Goal: Task Accomplishment & Management: Manage account settings

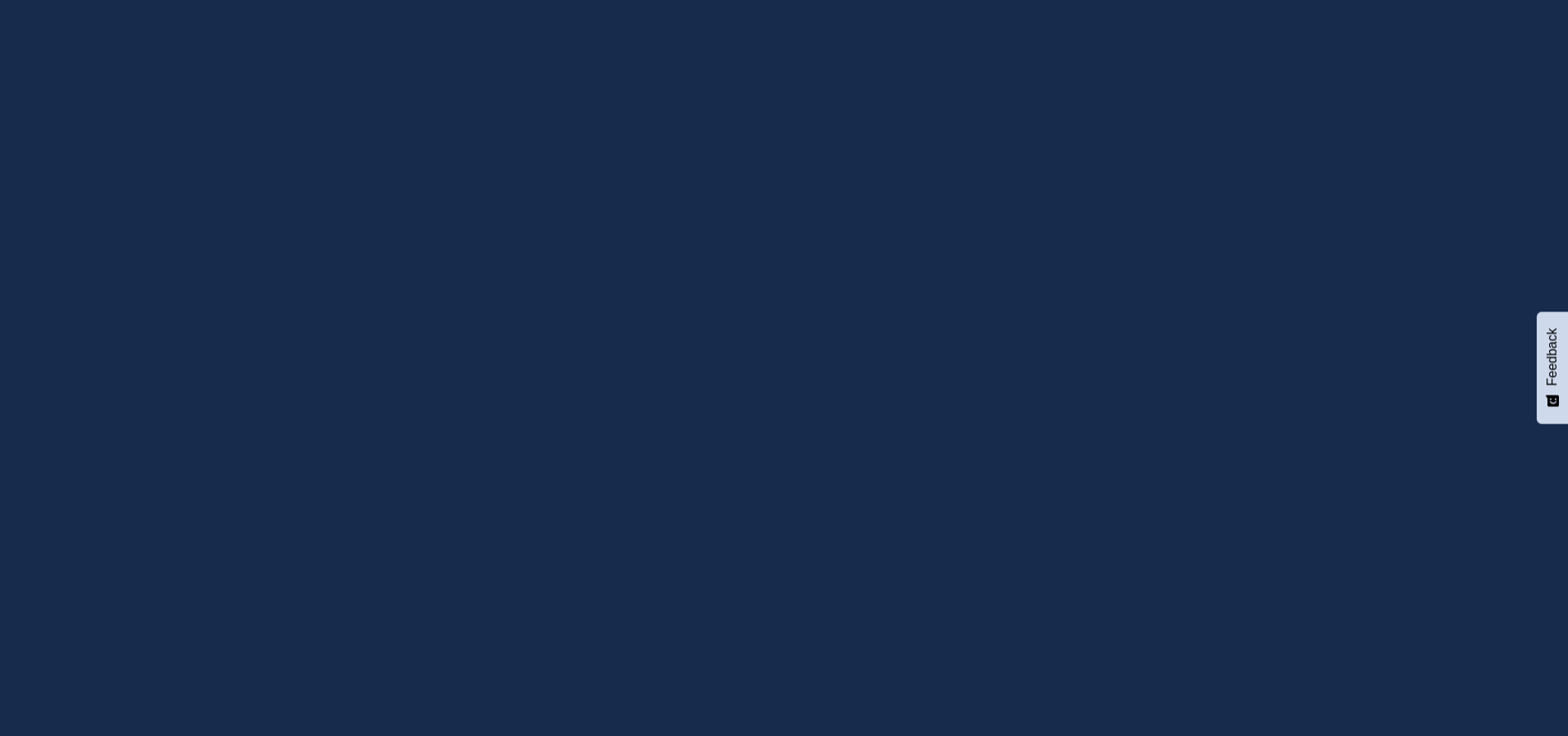
drag, startPoint x: 0, startPoint y: 0, endPoint x: 747, endPoint y: 445, distance: 869.5
type input "[EMAIL_ADDRESS][DOMAIN_NAME]"
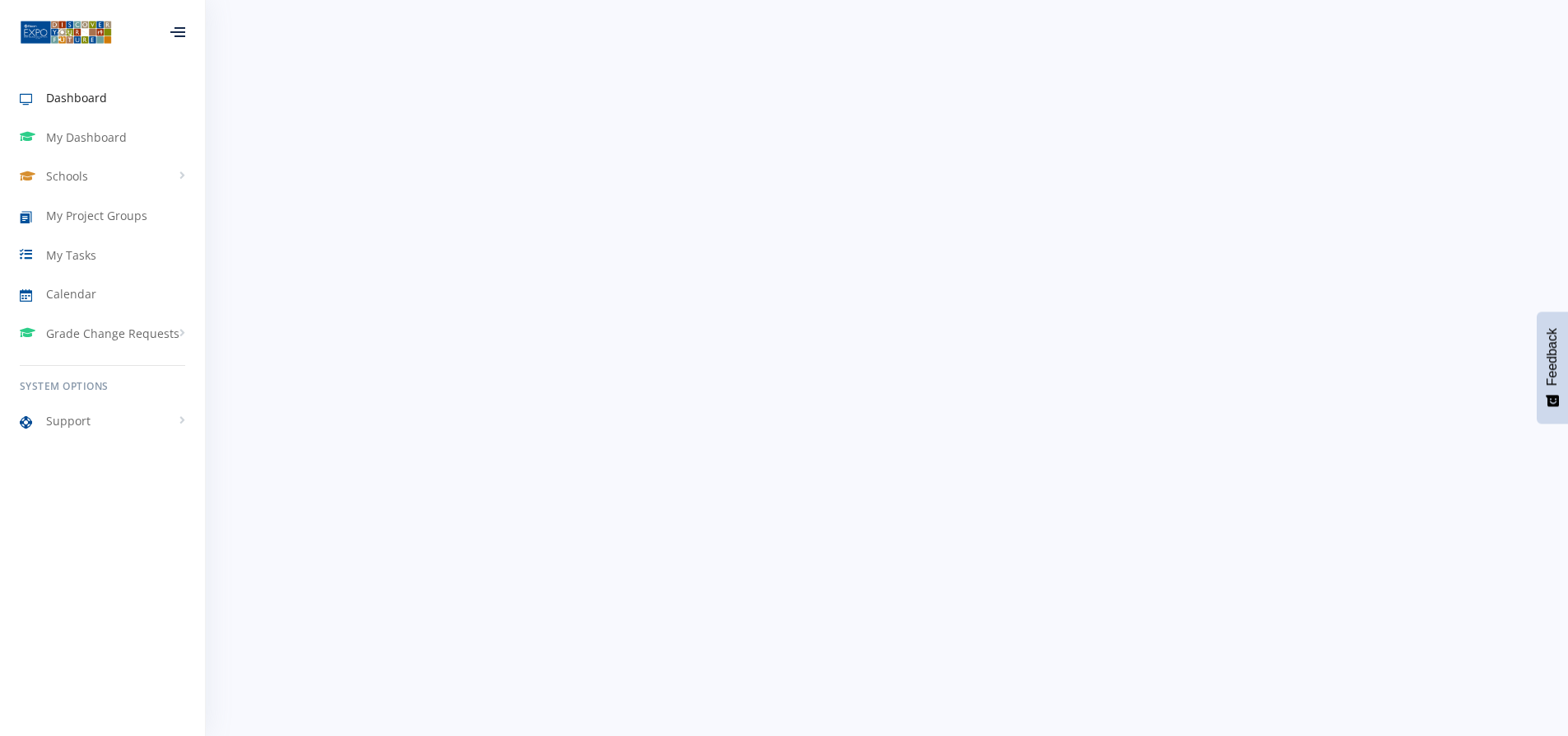
scroll to position [12, 12]
click at [94, 132] on span "My Dashboard" at bounding box center [86, 137] width 81 height 17
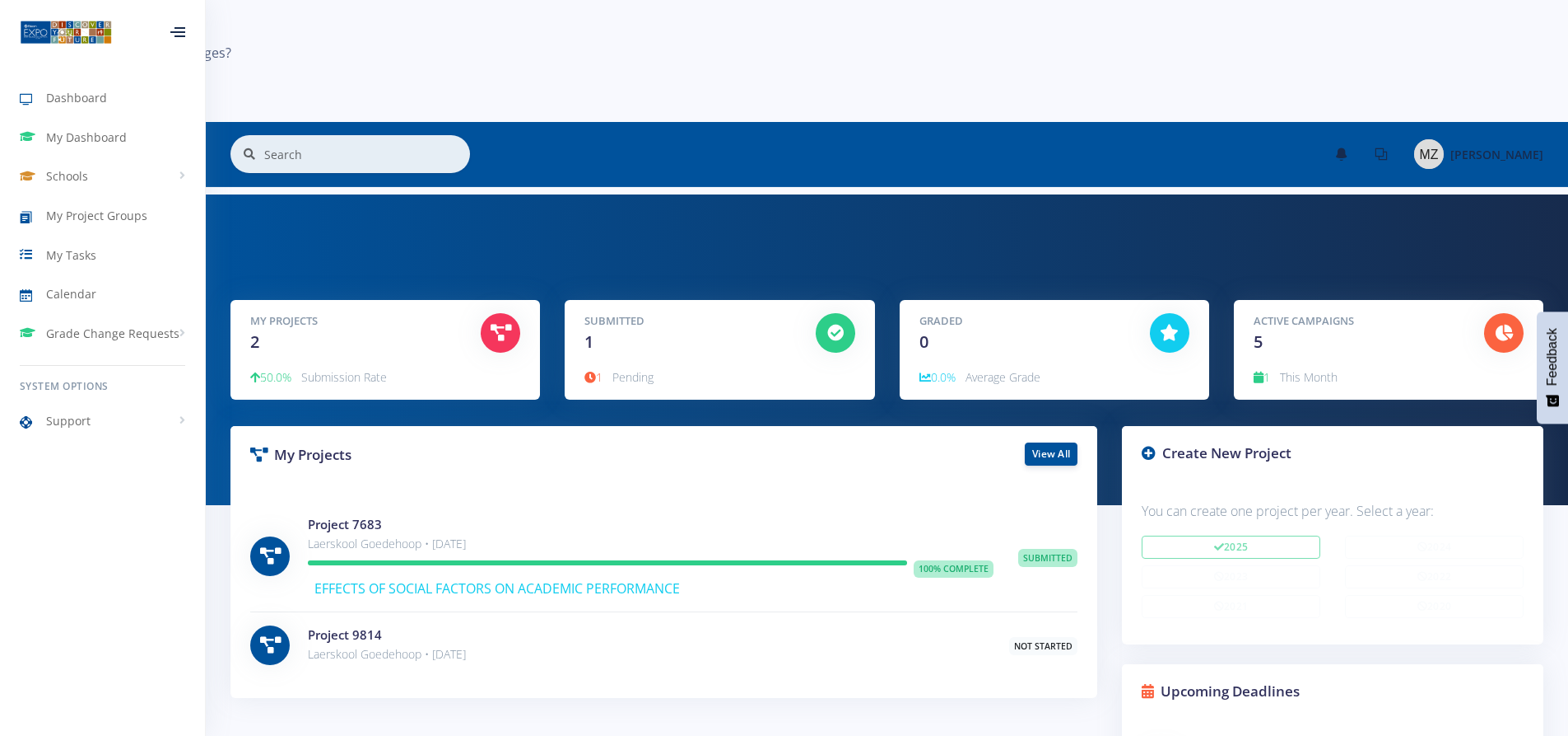
scroll to position [742, 0]
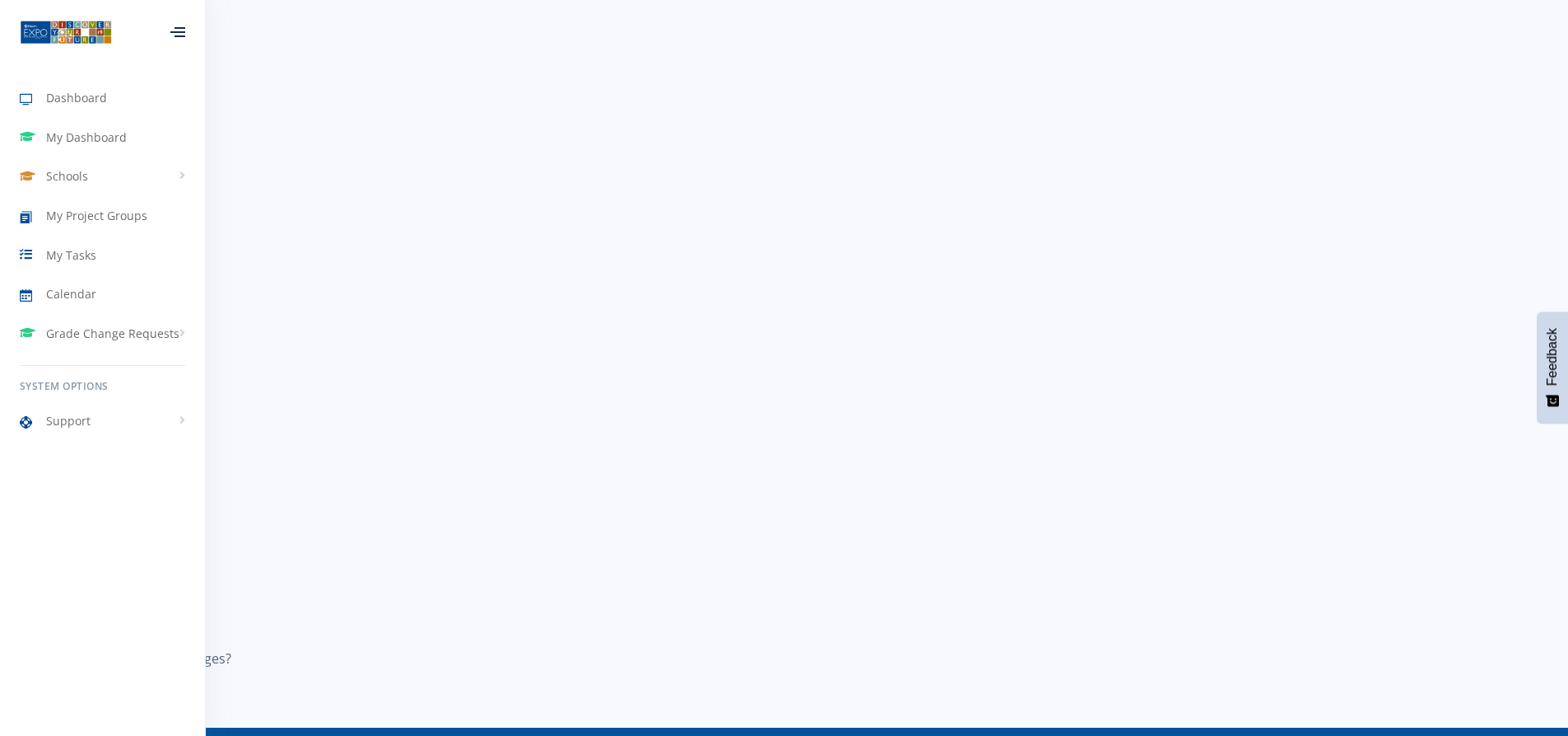
scroll to position [83, 0]
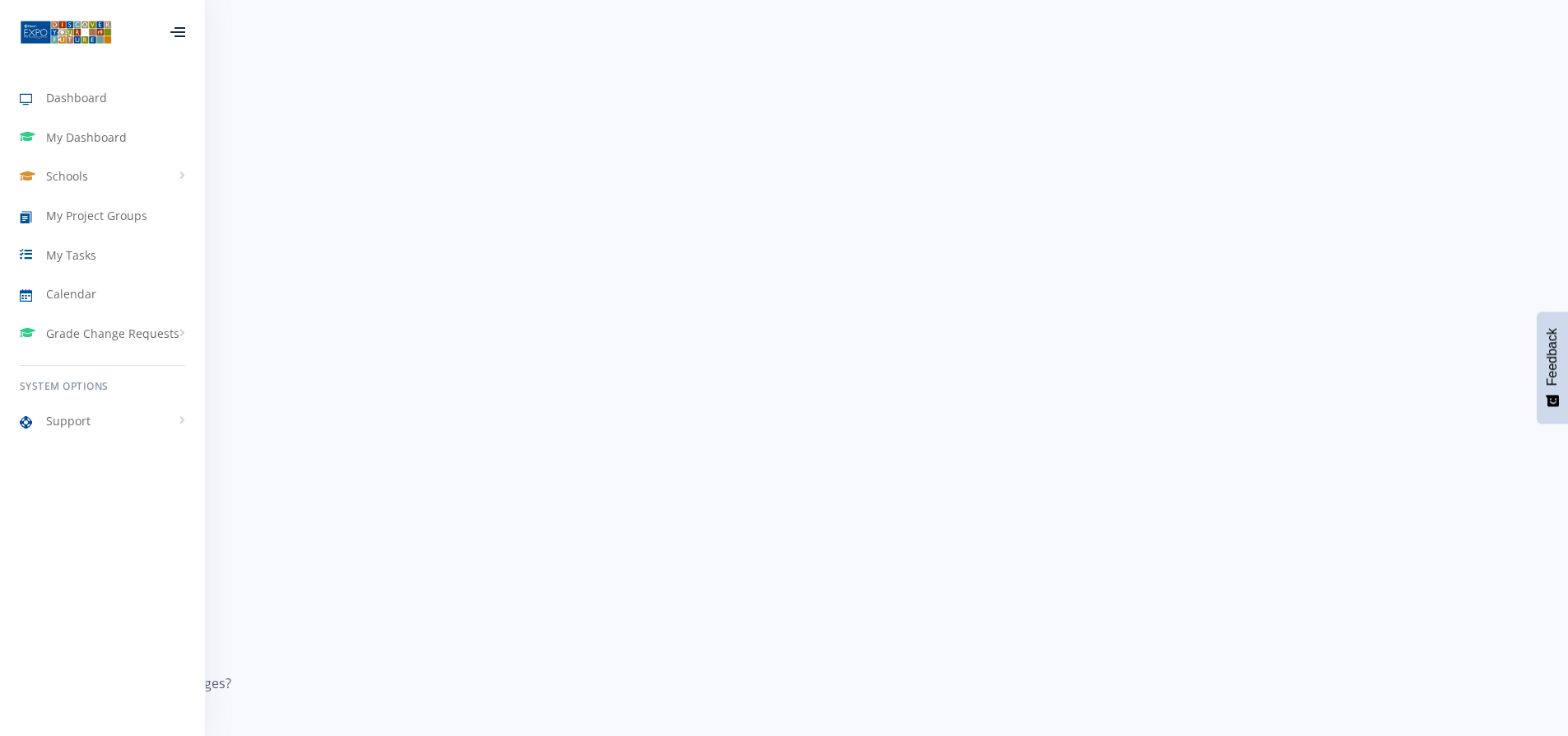
scroll to position [12, 12]
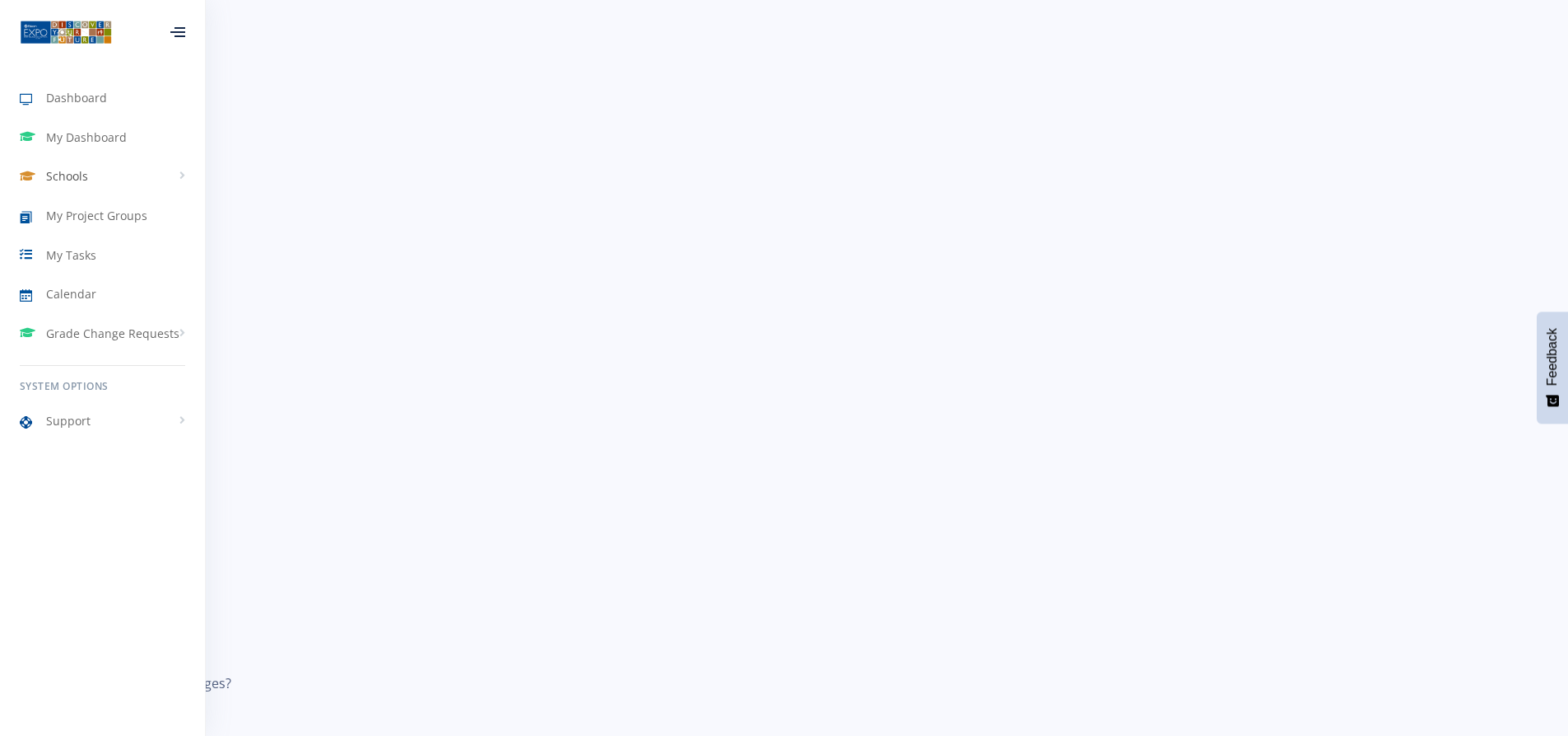
scroll to position [12, 12]
click at [102, 243] on link "My Tasks" at bounding box center [103, 255] width 205 height 38
click at [102, 245] on link "My Tasks" at bounding box center [103, 255] width 205 height 38
click at [130, 211] on span "My Project Groups" at bounding box center [97, 216] width 102 height 17
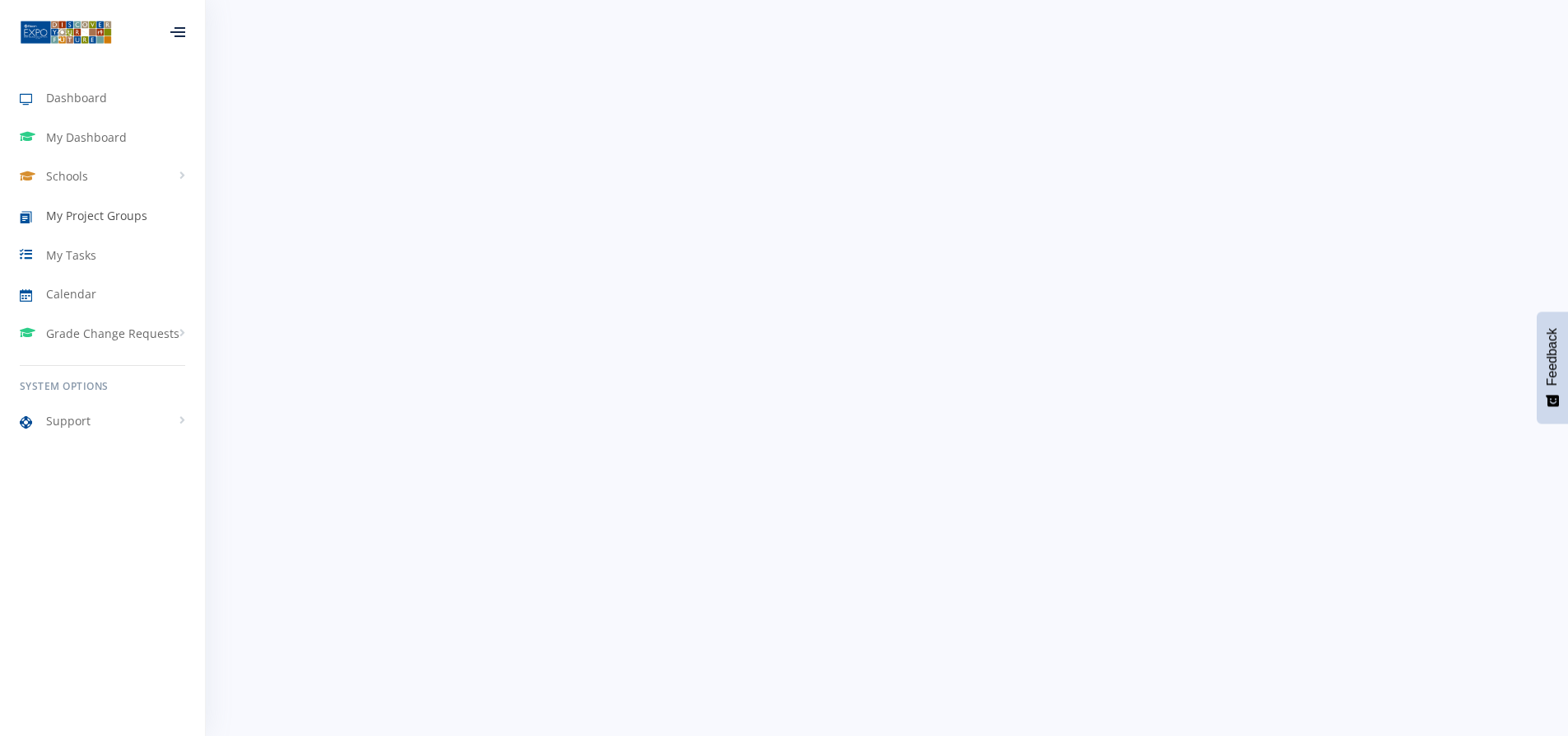
scroll to position [12, 12]
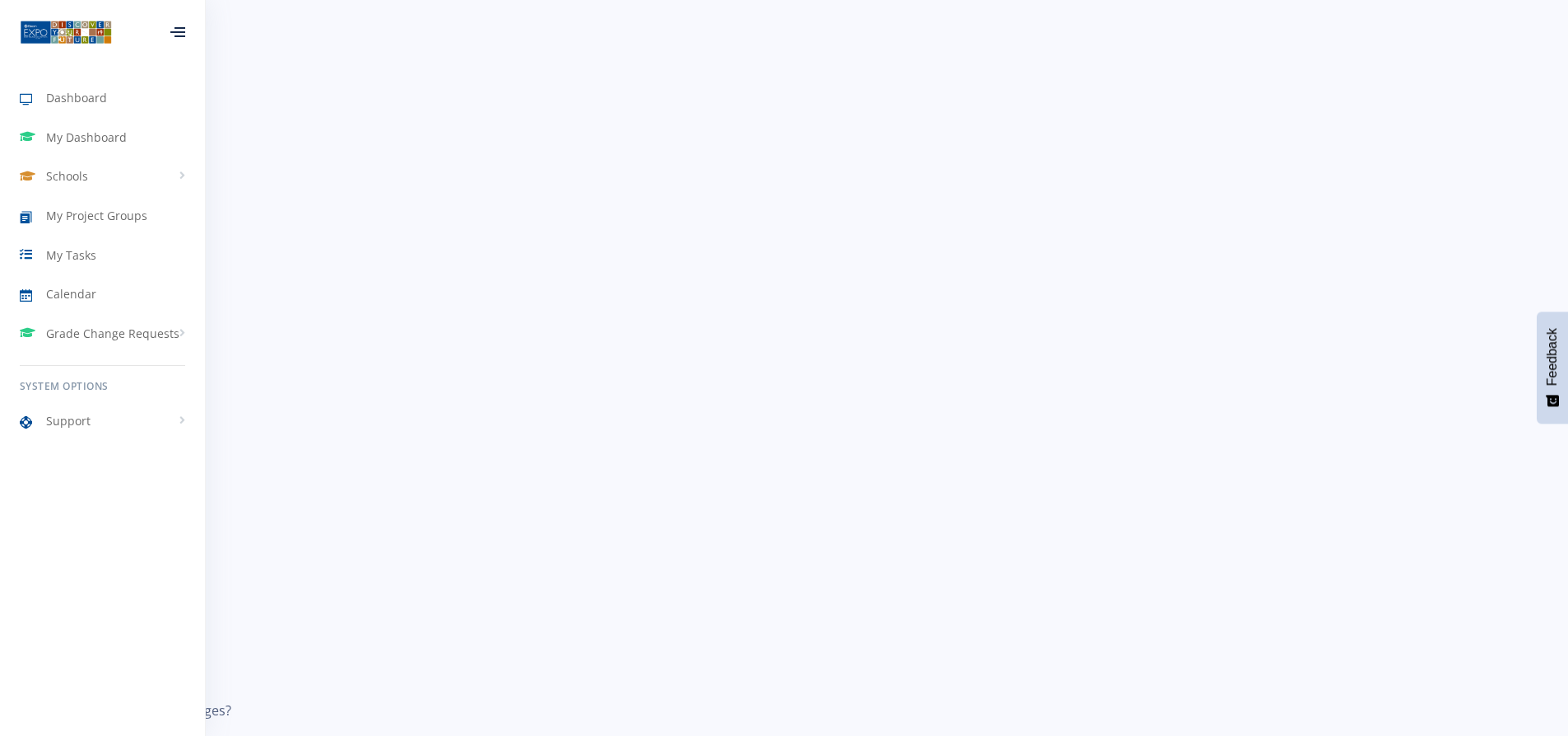
scroll to position [152, 0]
